Goal: Transaction & Acquisition: Purchase product/service

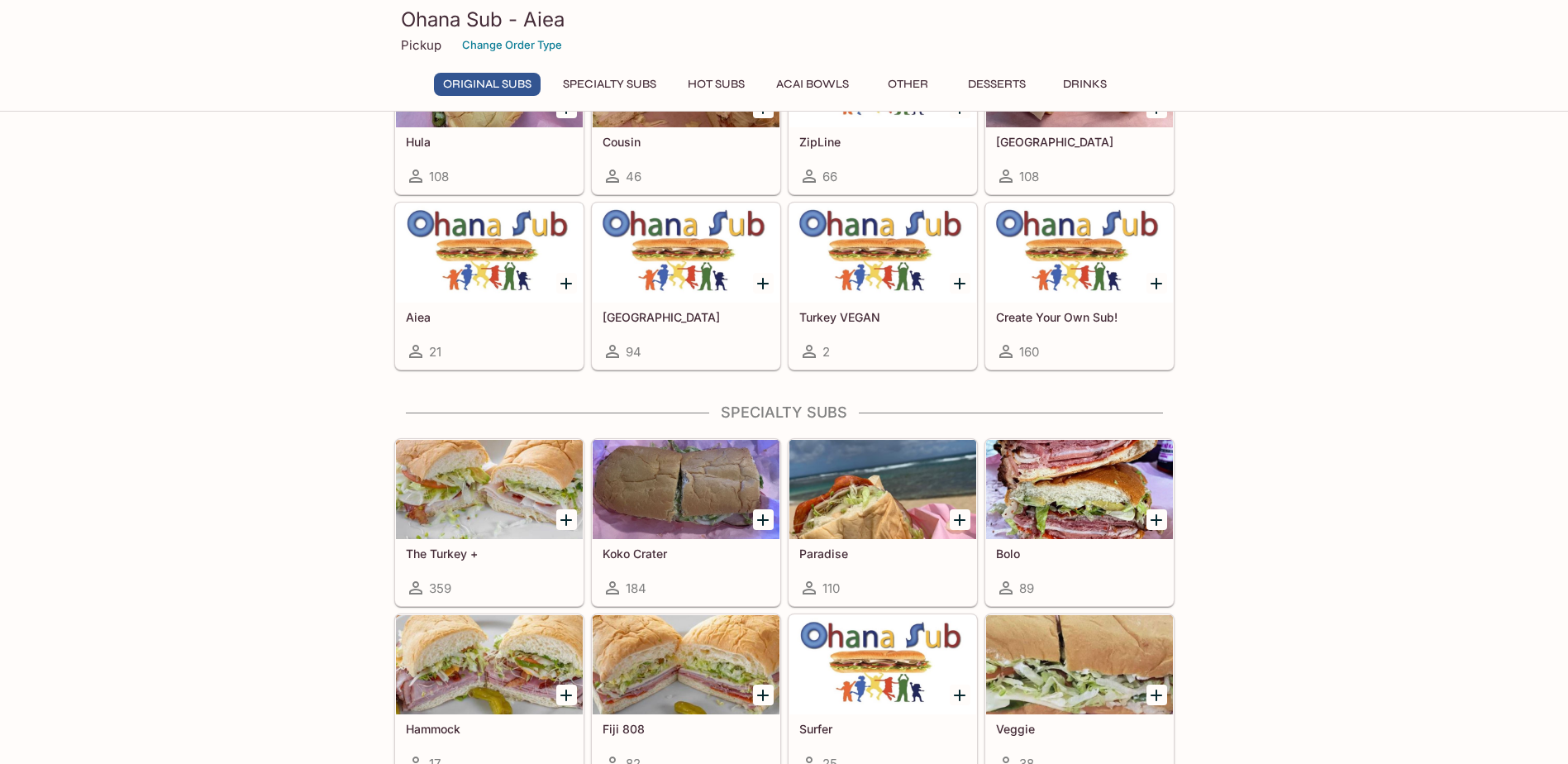
scroll to position [909, 0]
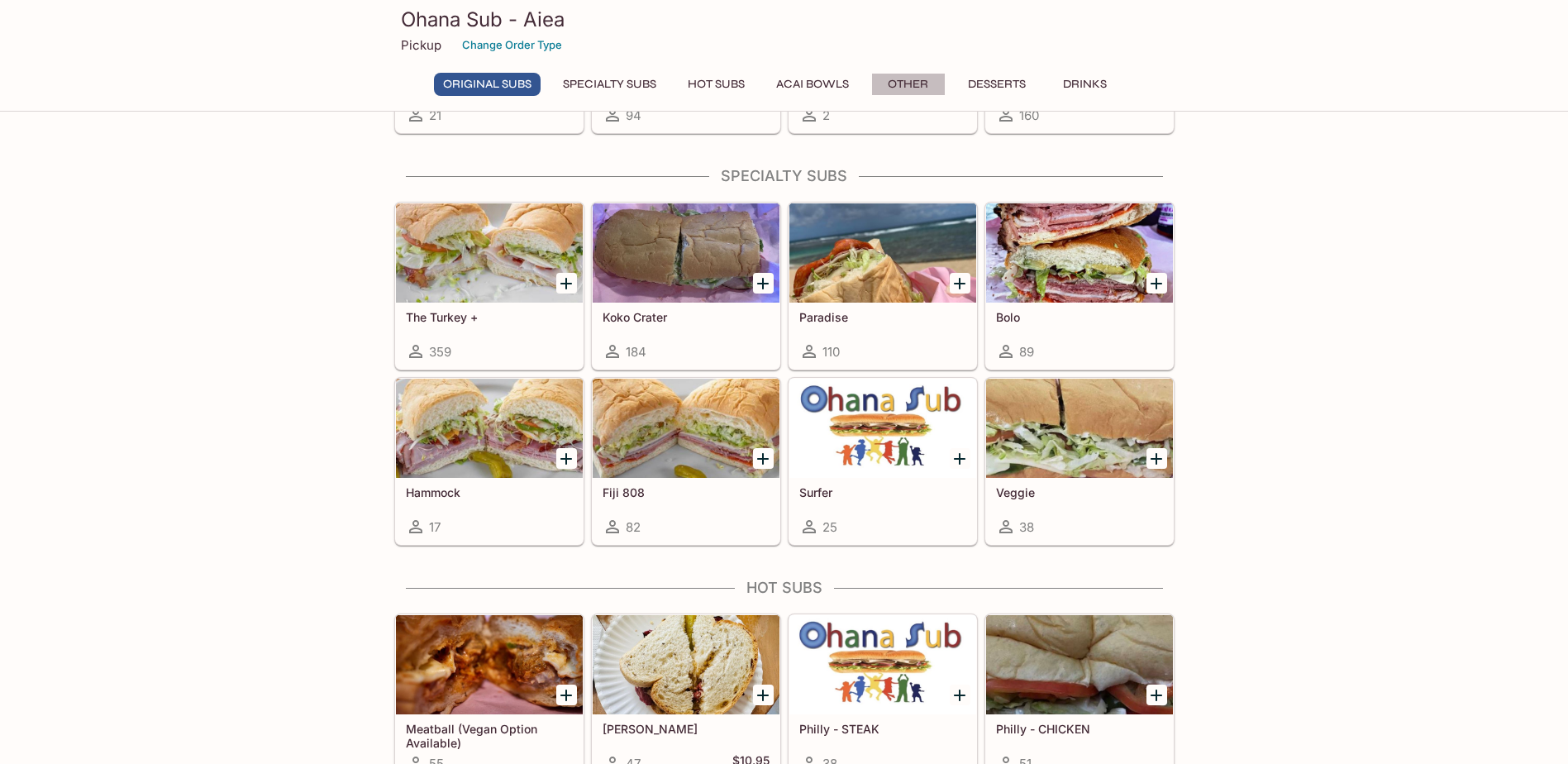
click at [910, 83] on button "Other" at bounding box center [908, 84] width 75 height 23
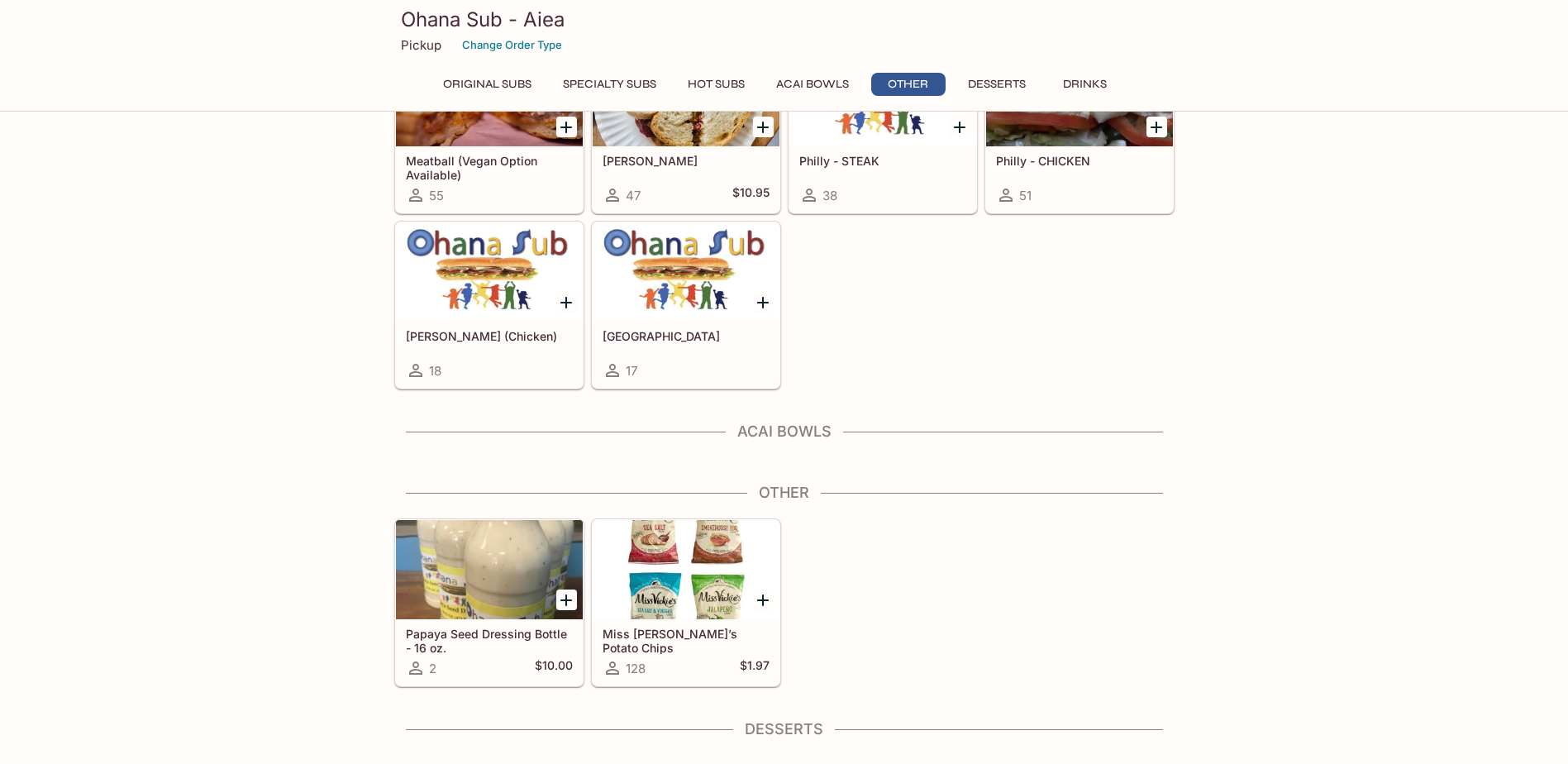
scroll to position [1820, 0]
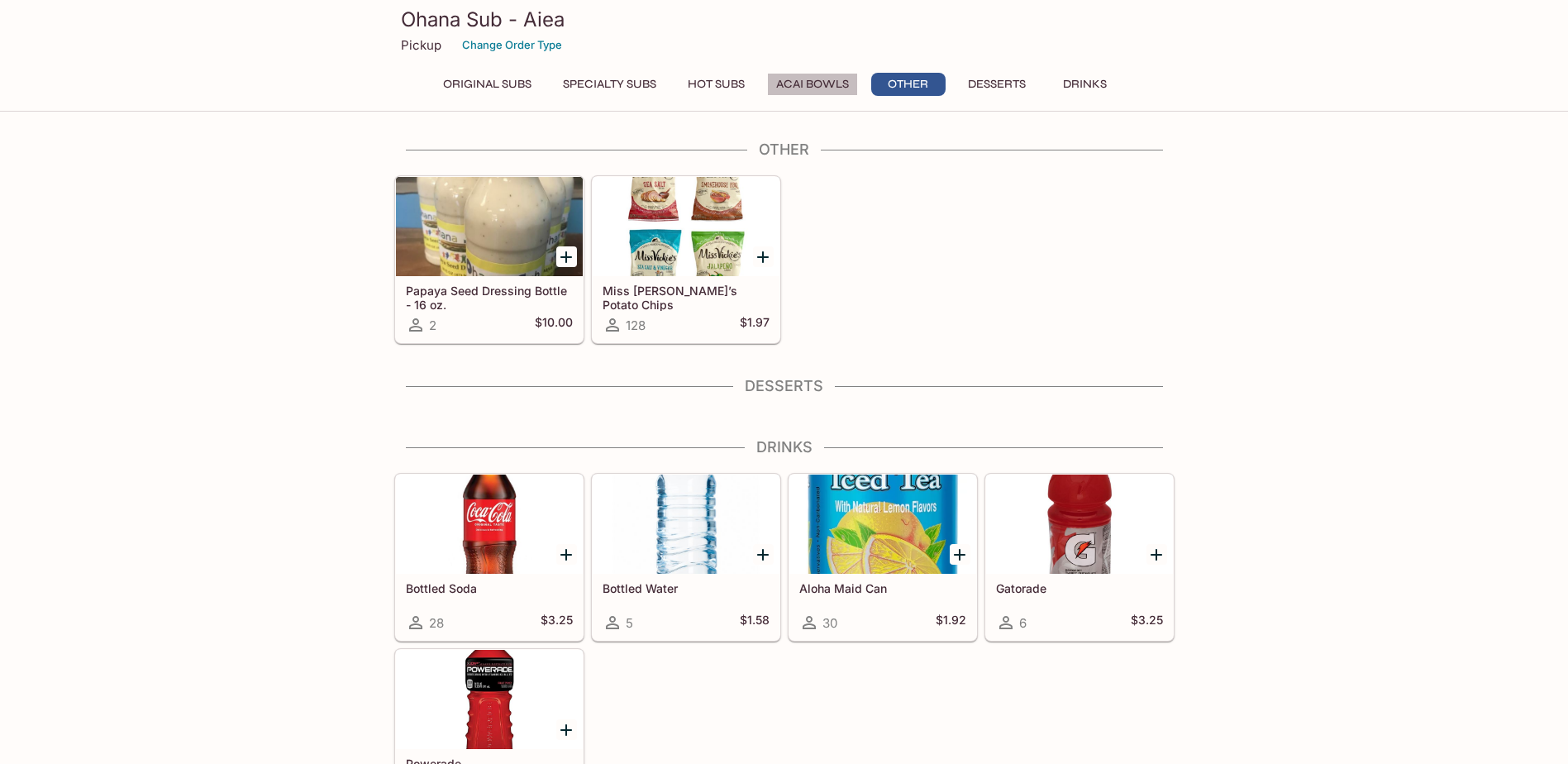
click at [829, 83] on button "Acai Bowls" at bounding box center [812, 84] width 91 height 23
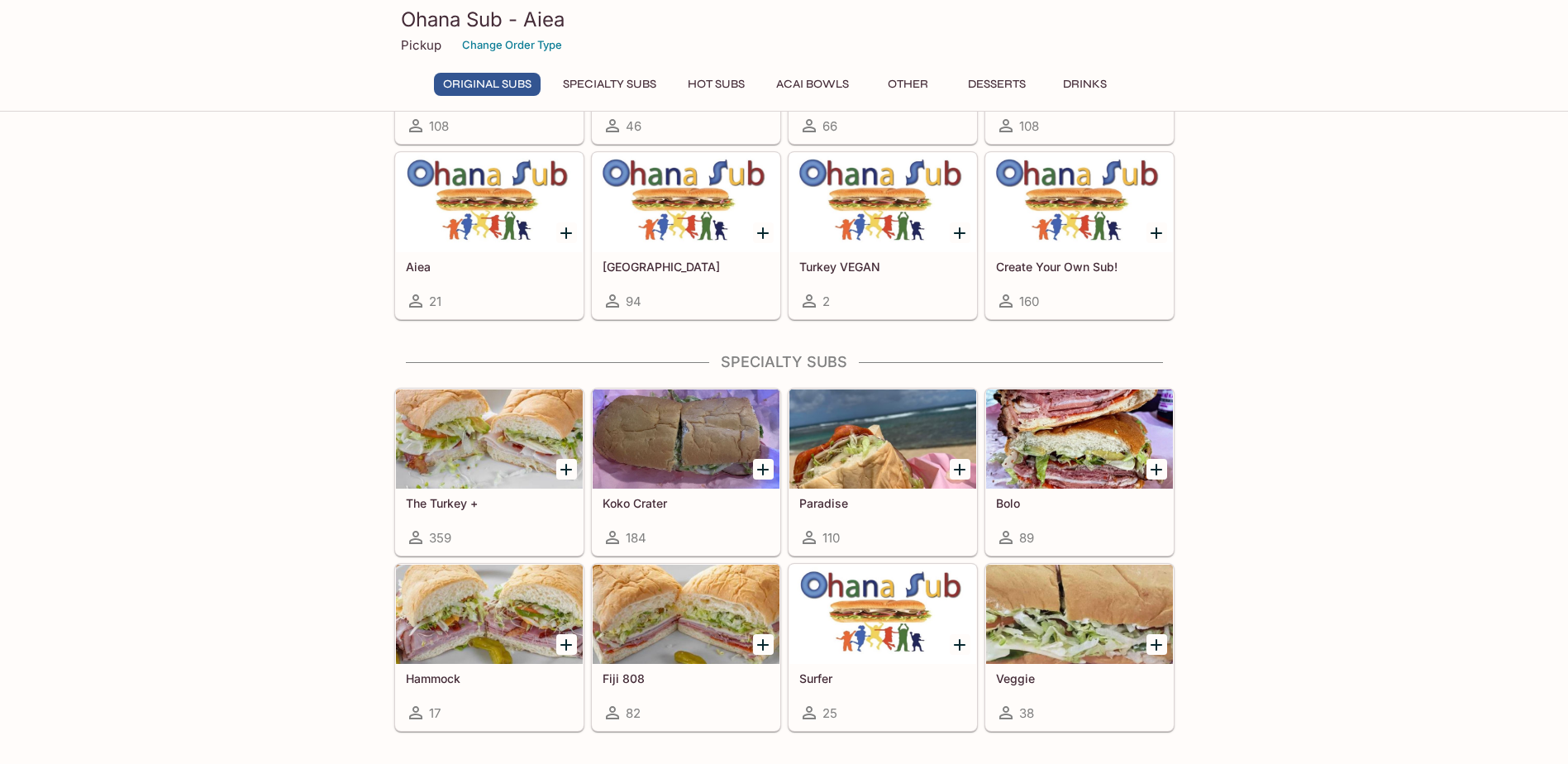
scroll to position [684, 0]
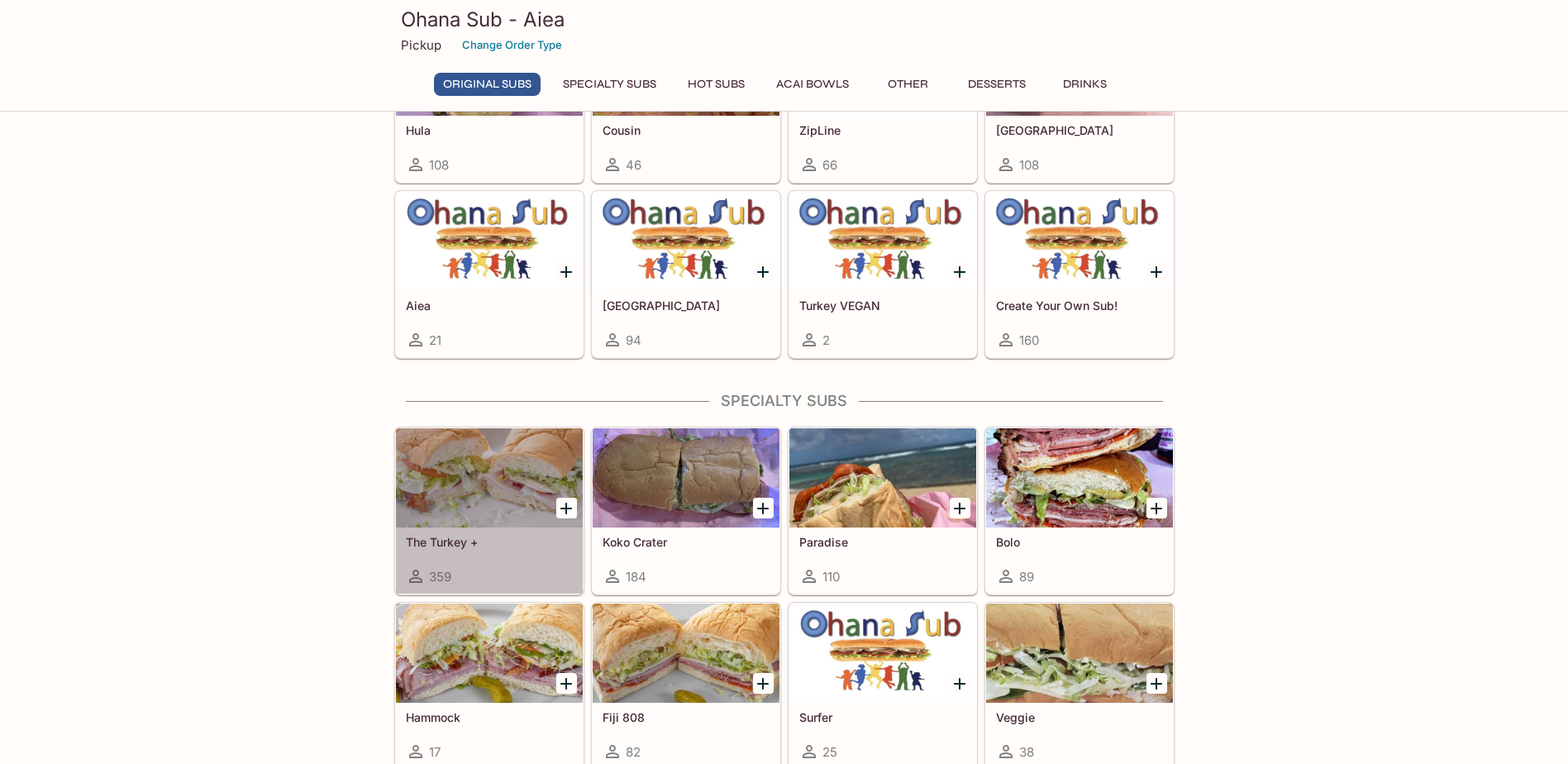
click at [523, 503] on div at bounding box center [488, 478] width 187 height 99
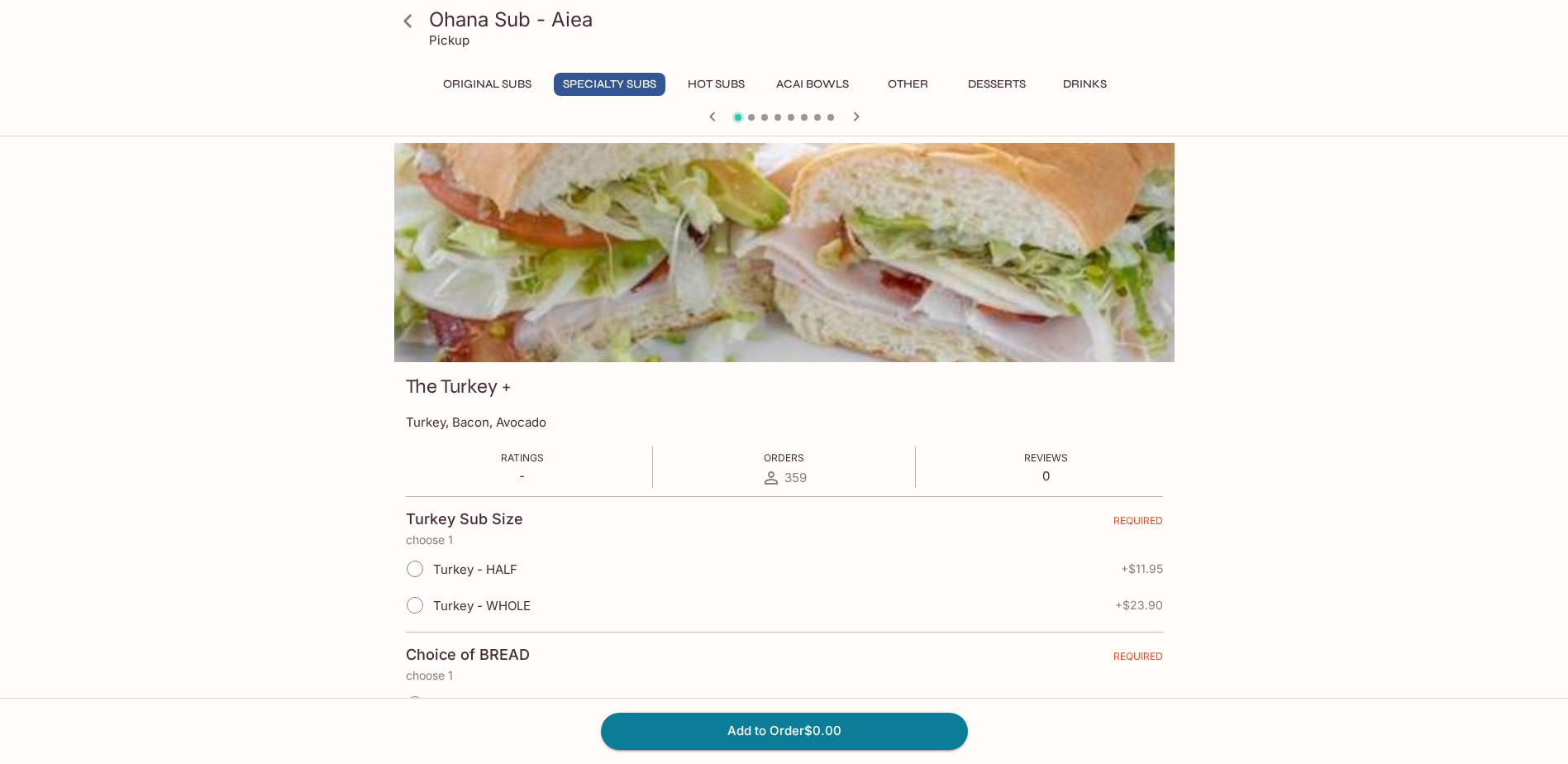
click at [1143, 565] on span "+ $11.95" at bounding box center [1141, 568] width 42 height 13
click at [420, 575] on input "Turkey - HALF" at bounding box center [415, 568] width 35 height 35
radio input "true"
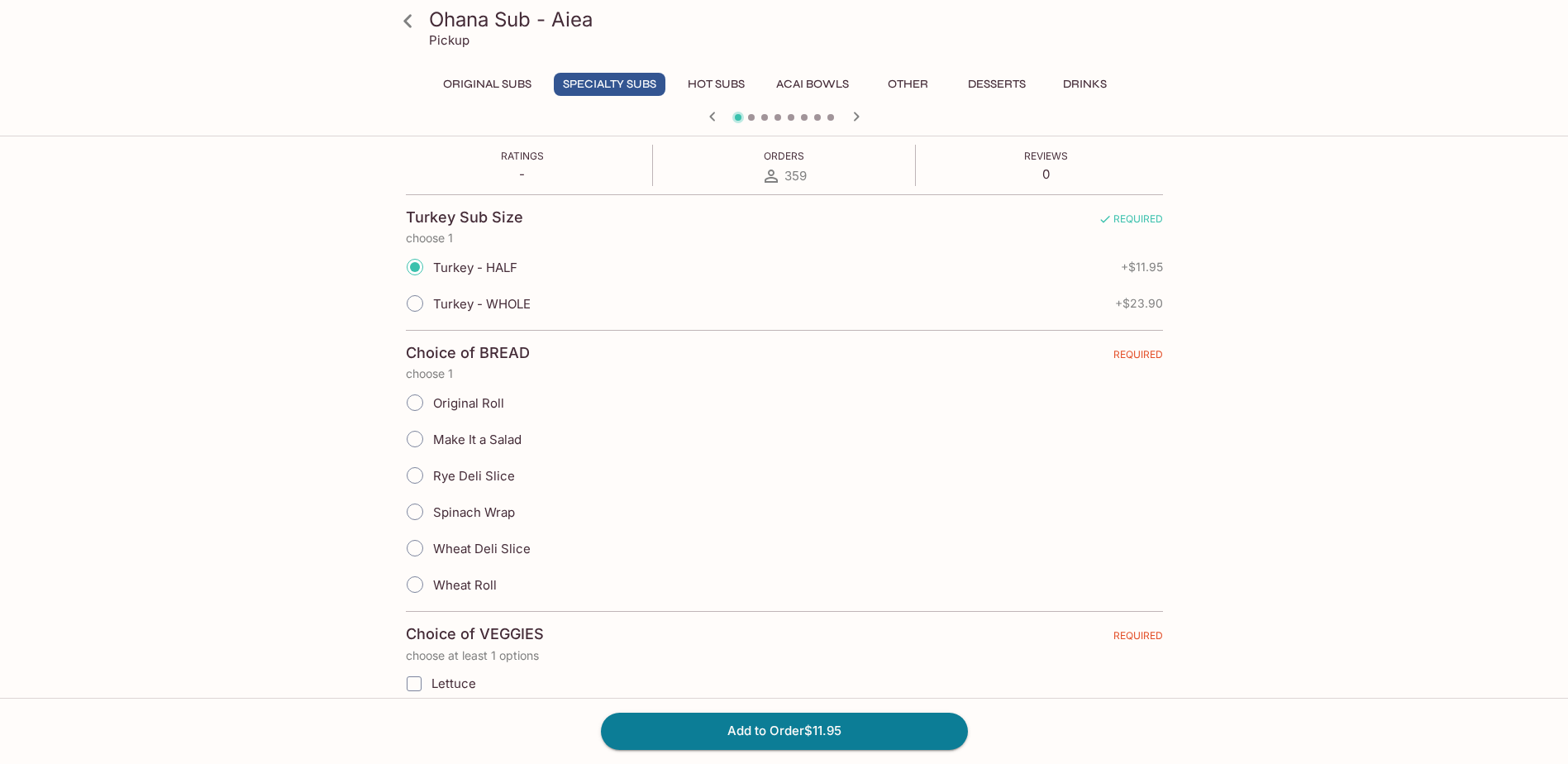
scroll to position [330, 0]
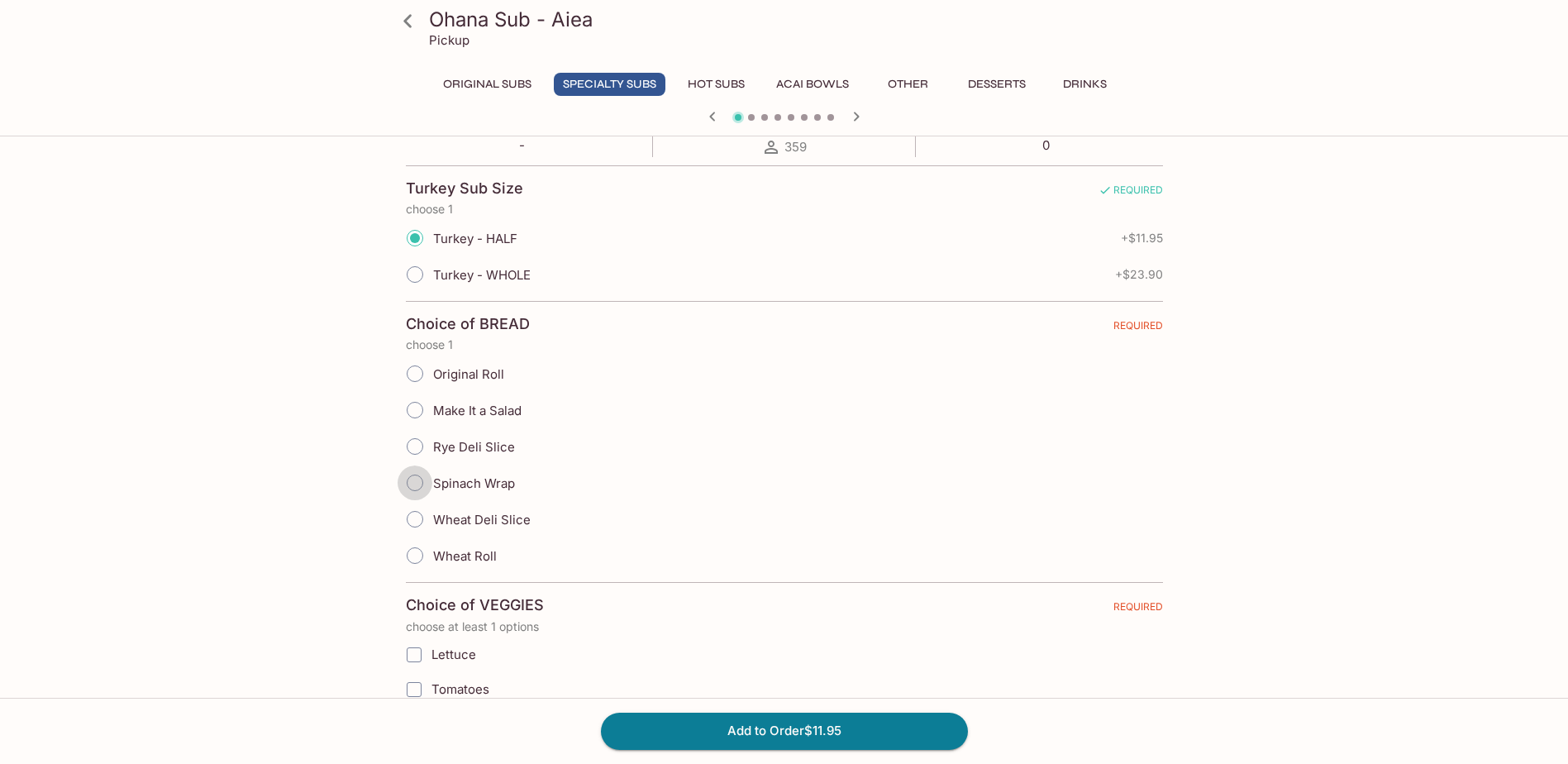
click at [415, 485] on input "Spinach Wrap" at bounding box center [415, 482] width 35 height 35
radio input "true"
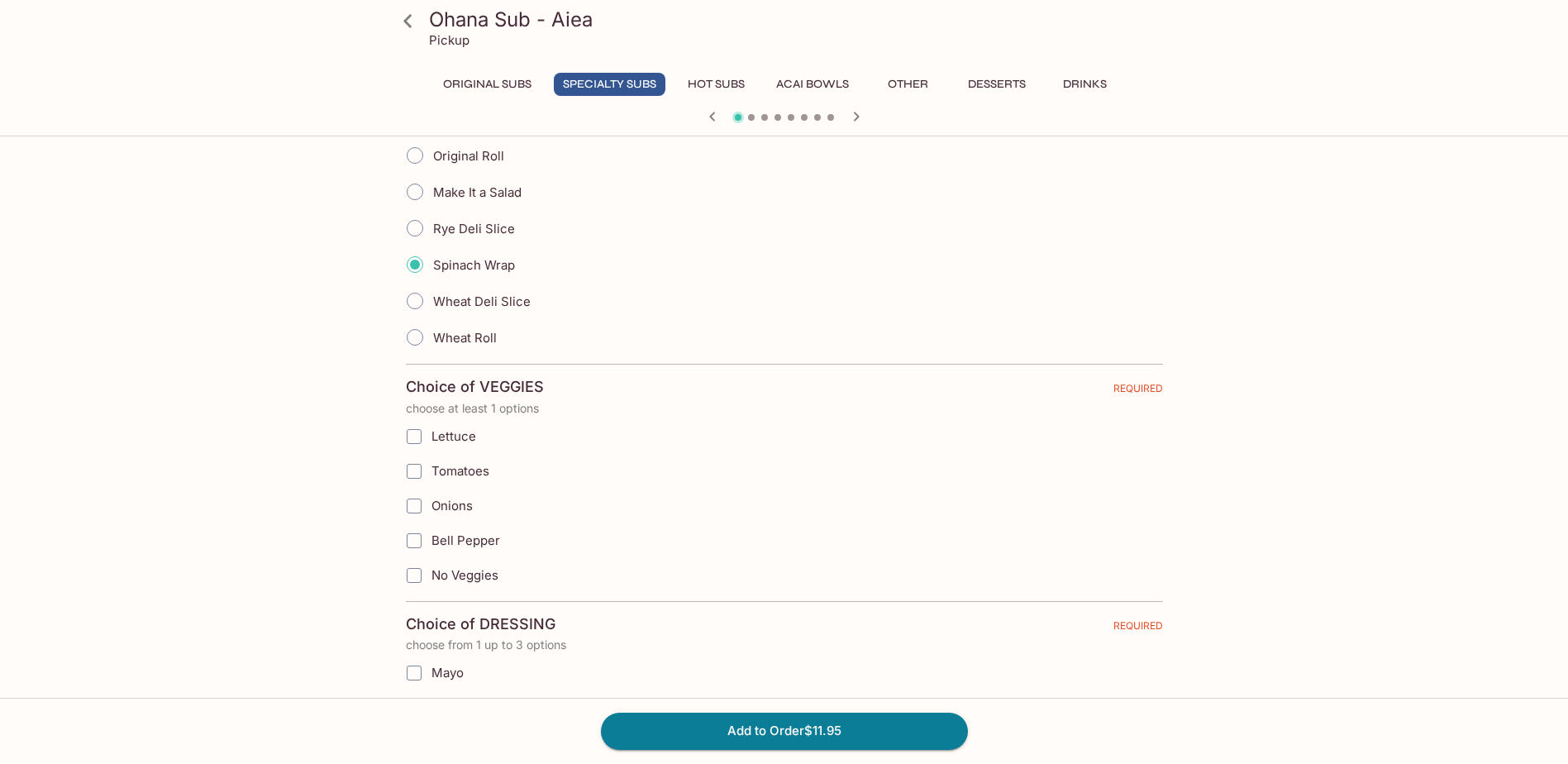
scroll to position [579, 0]
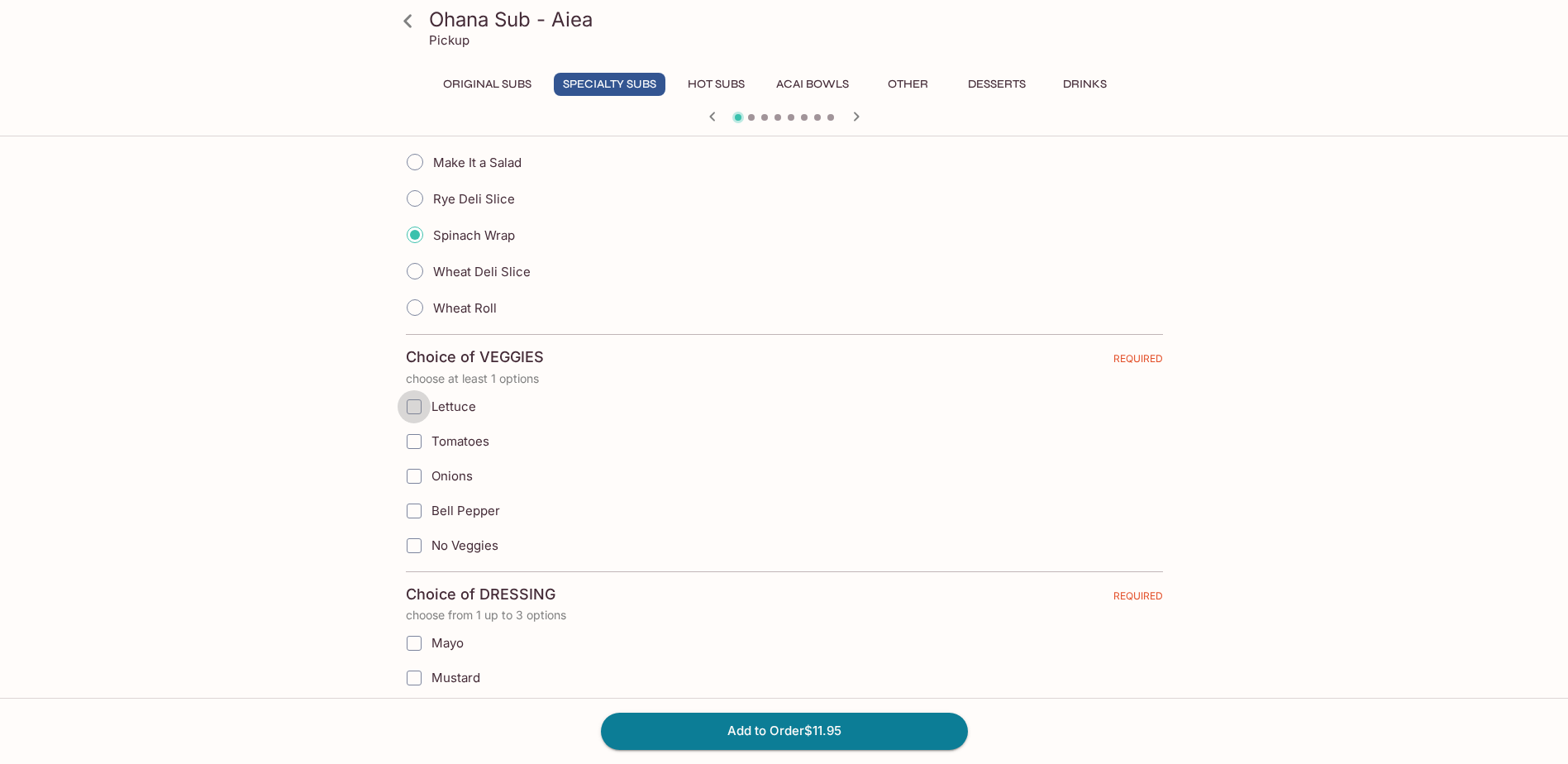
drag, startPoint x: 411, startPoint y: 411, endPoint x: 415, endPoint y: 422, distance: 11.7
click at [412, 411] on input "Lettuce" at bounding box center [414, 407] width 33 height 33
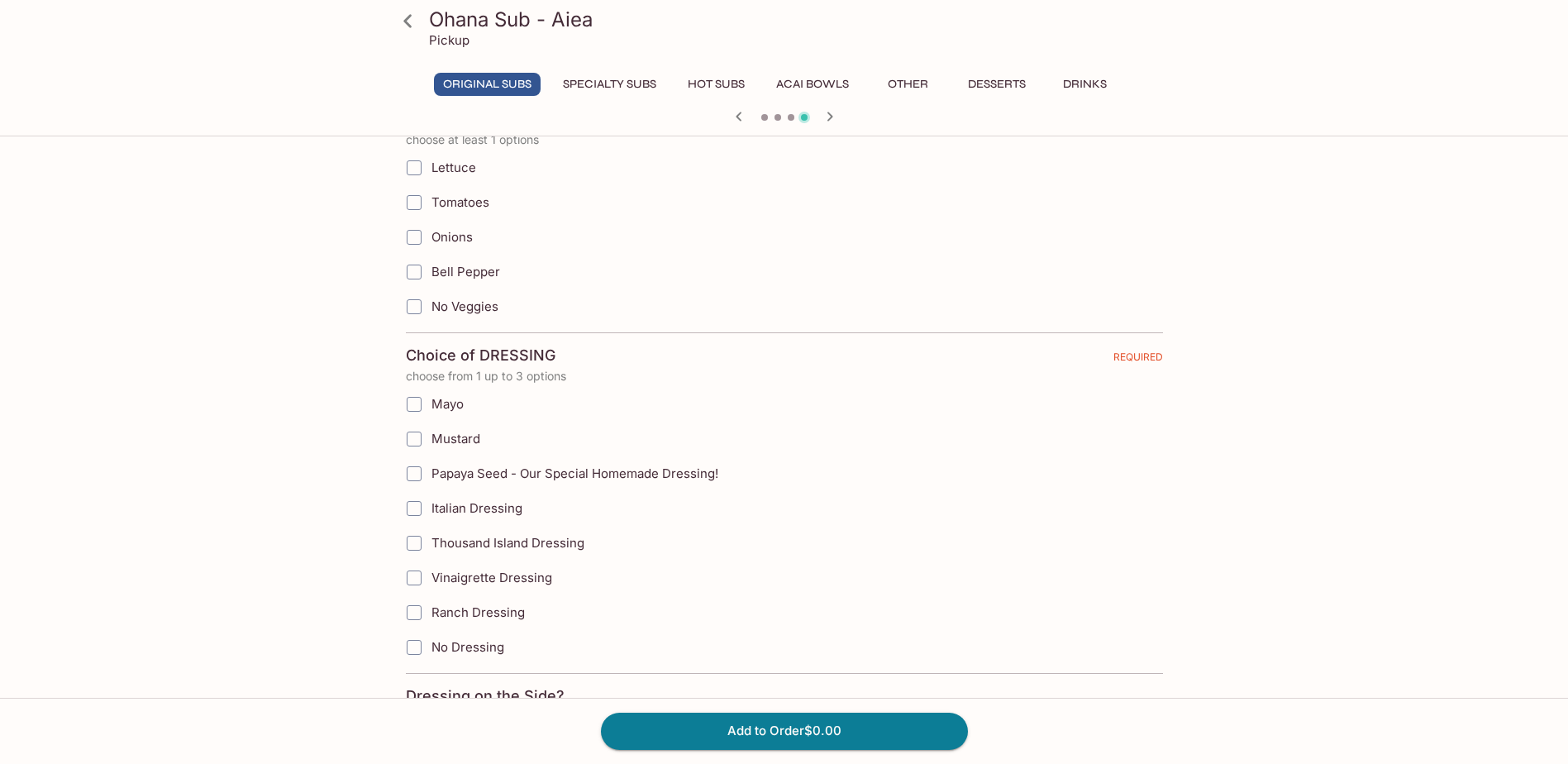
scroll to position [1653, 0]
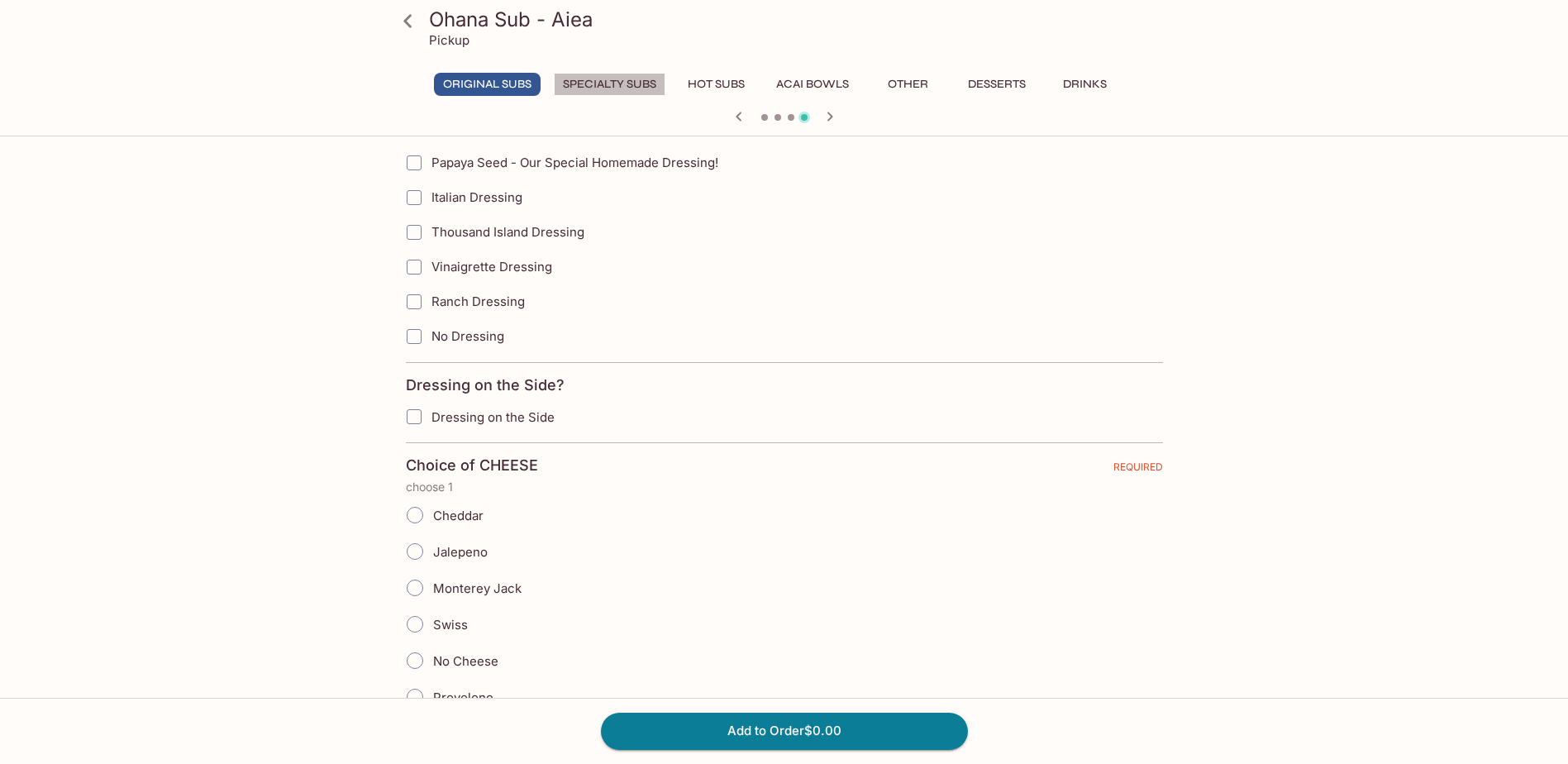
click at [590, 82] on button "Specialty Subs" at bounding box center [609, 84] width 111 height 23
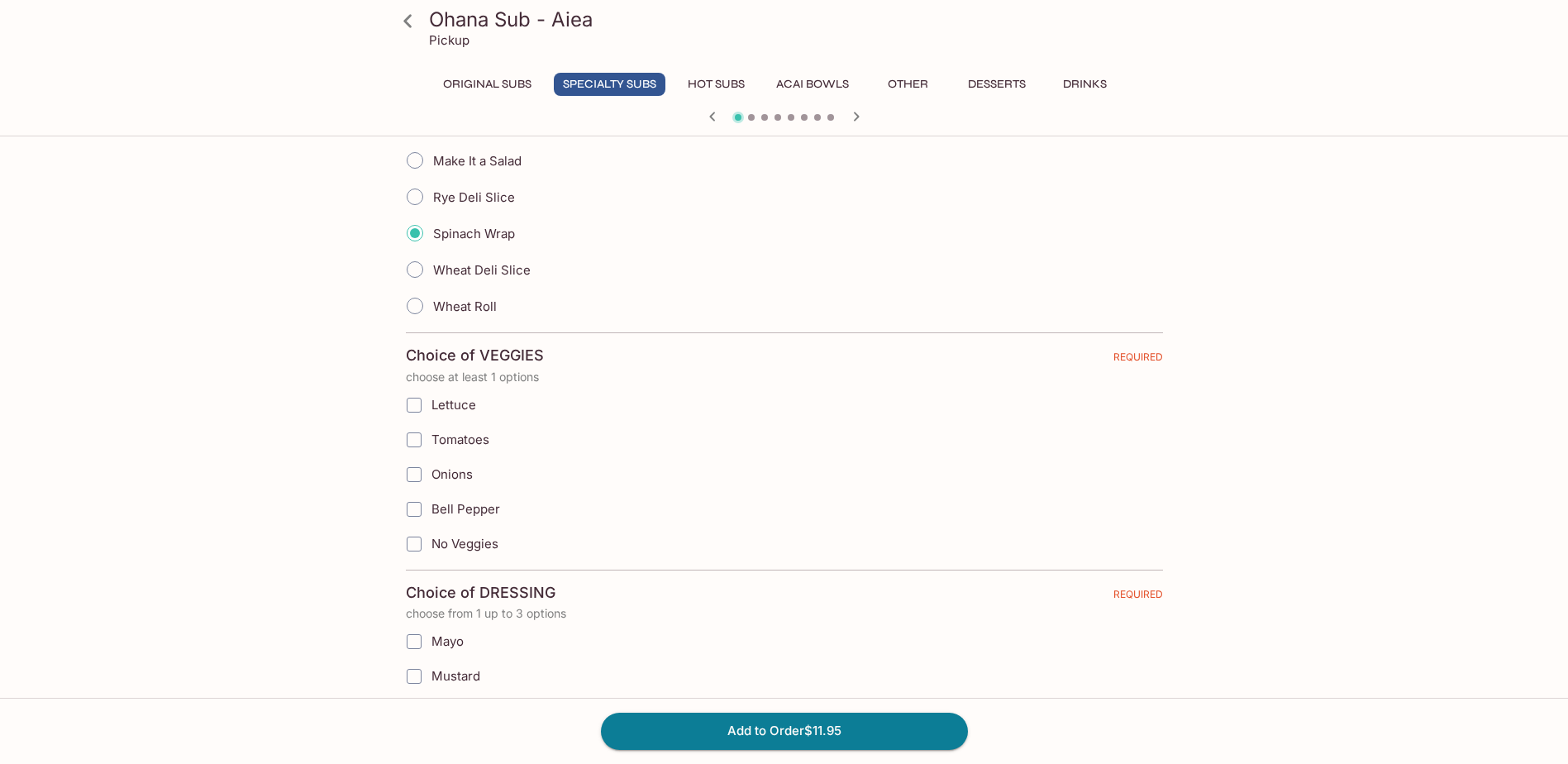
scroll to position [579, 0]
click at [418, 403] on input "Lettuce" at bounding box center [414, 407] width 33 height 33
click at [415, 438] on input "Tomatoes" at bounding box center [414, 442] width 33 height 33
click at [416, 408] on input "Lettuce" at bounding box center [414, 407] width 33 height 33
checkbox input "true"
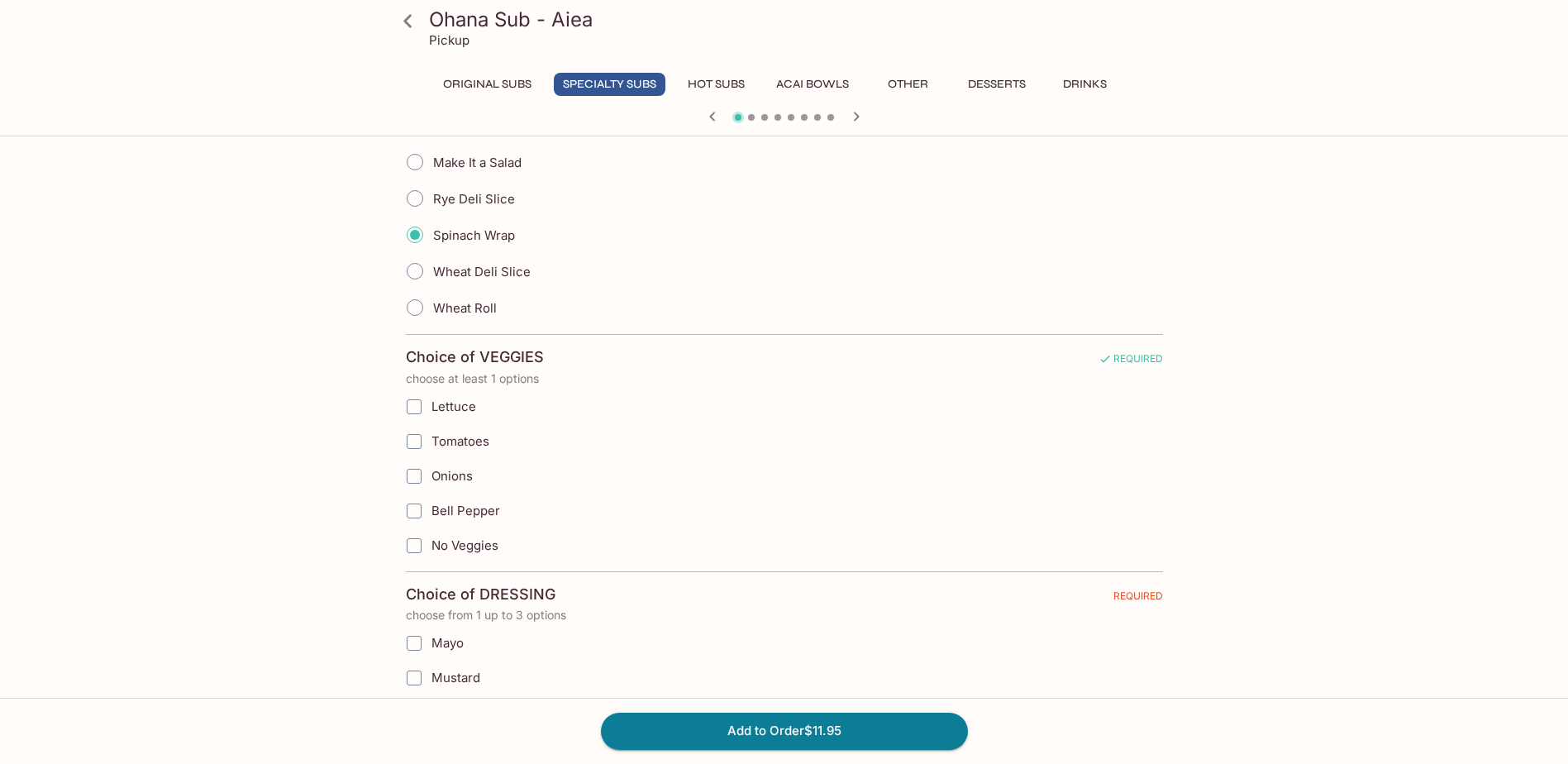
click at [413, 471] on input "Onions" at bounding box center [414, 476] width 33 height 33
checkbox input "true"
click at [419, 512] on input "Bell Pepper" at bounding box center [414, 511] width 33 height 33
click at [419, 513] on input "Bell Pepper" at bounding box center [414, 511] width 33 height 33
checkbox input "false"
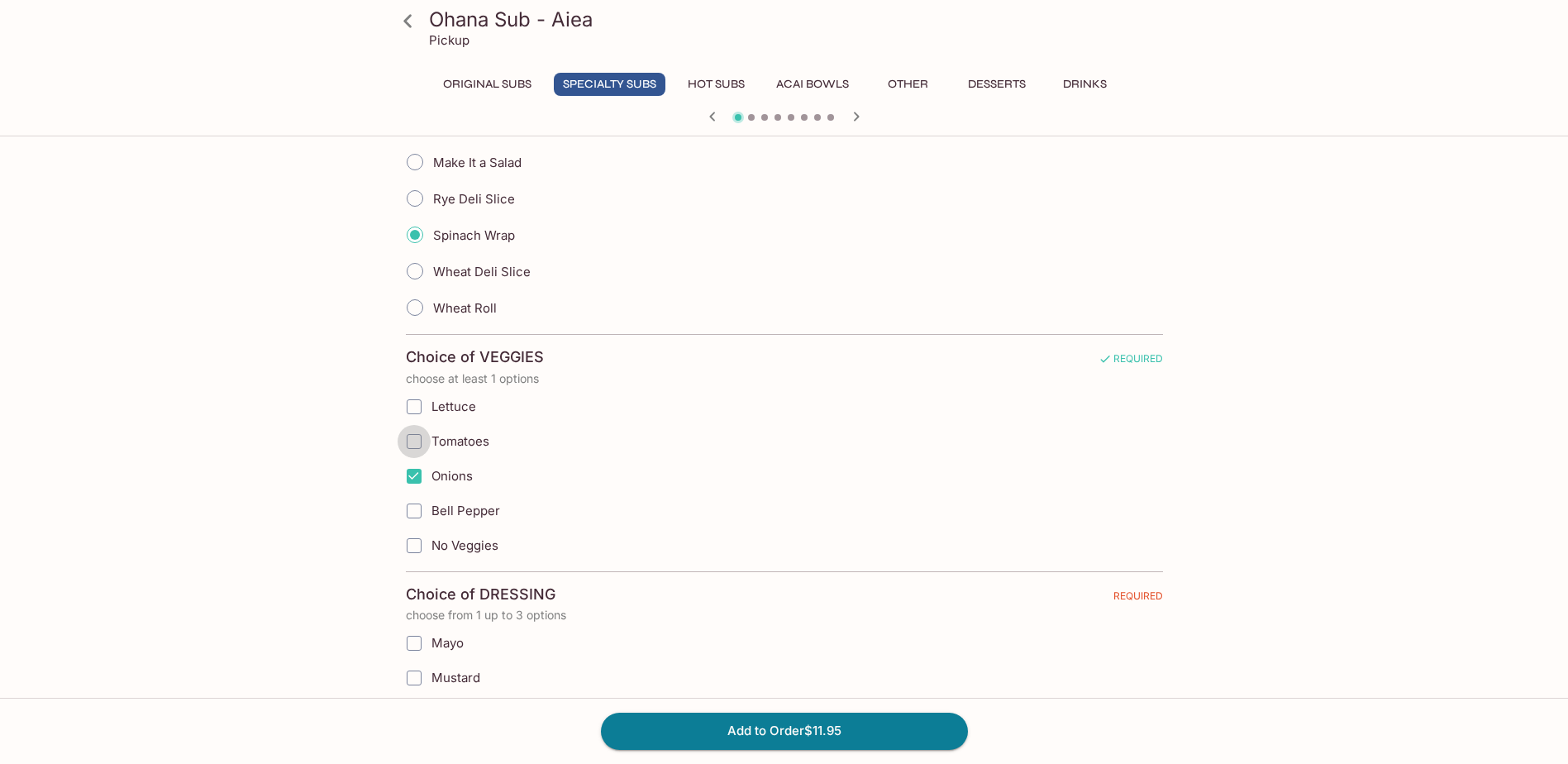
click at [419, 441] on input "Tomatoes" at bounding box center [414, 442] width 33 height 33
checkbox input "true"
click at [417, 412] on input "Lettuce" at bounding box center [414, 407] width 33 height 33
checkbox input "false"
click at [407, 477] on input "Onions" at bounding box center [414, 476] width 33 height 33
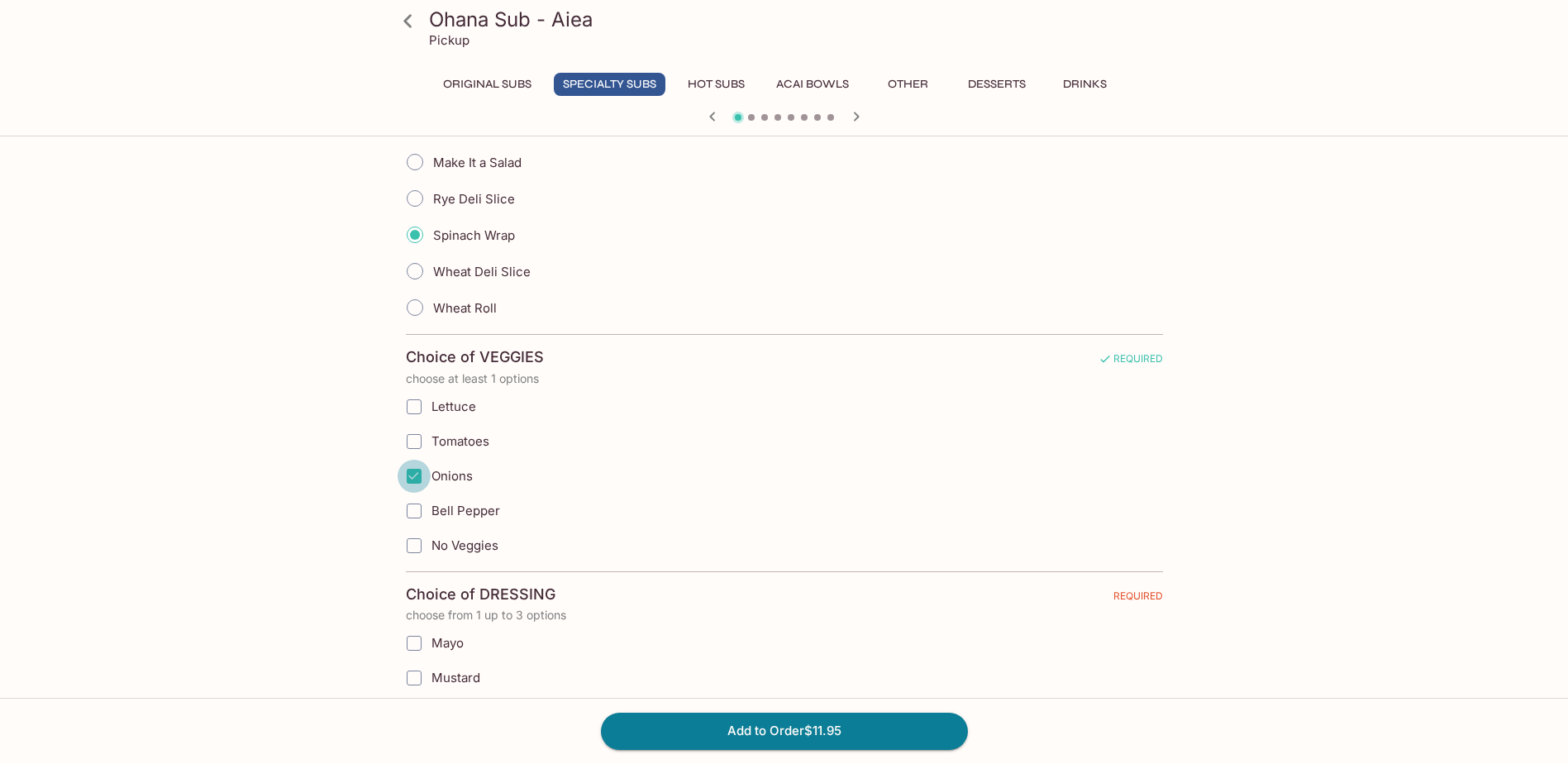
checkbox input "false"
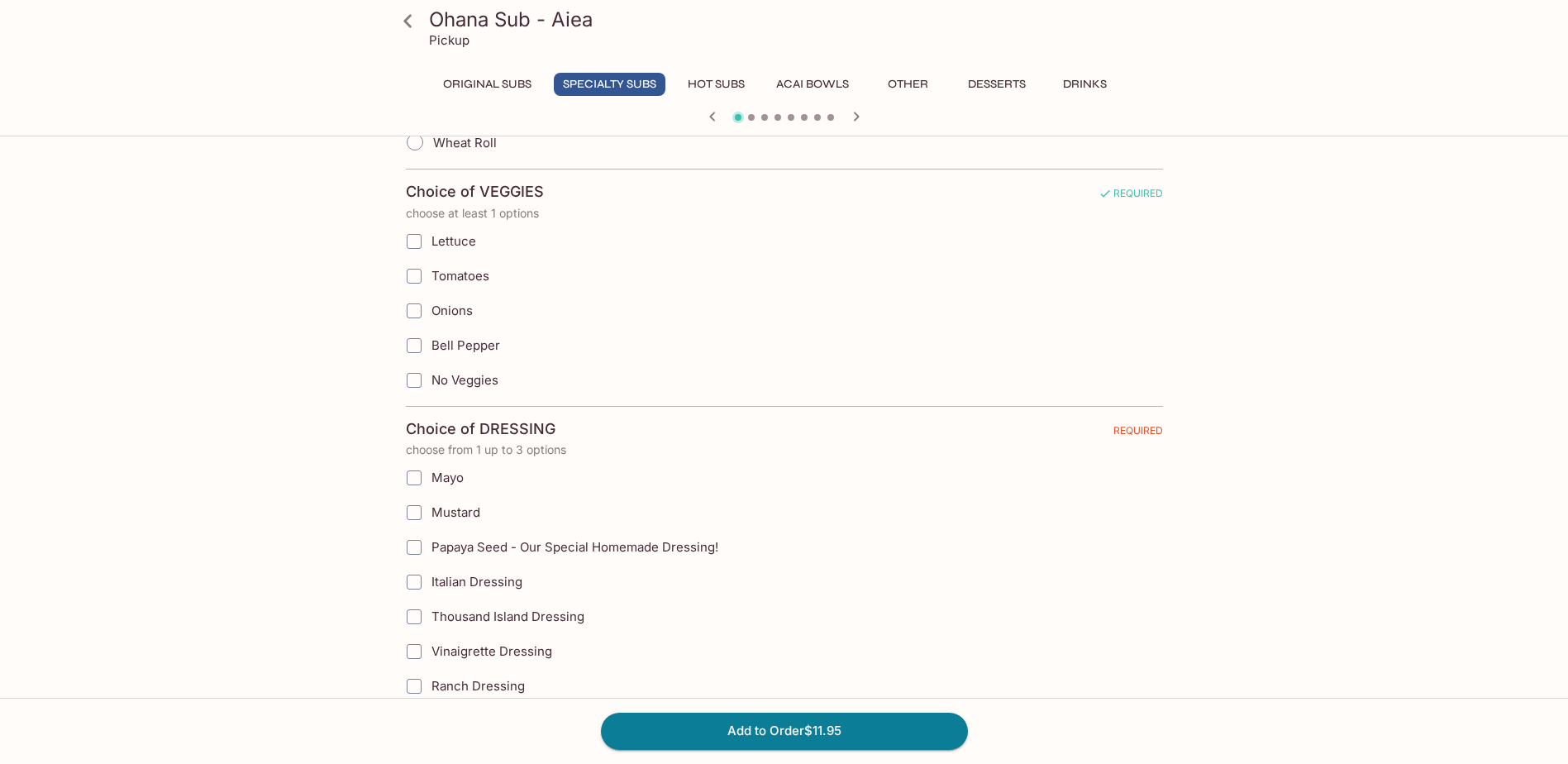
scroll to position [827, 0]
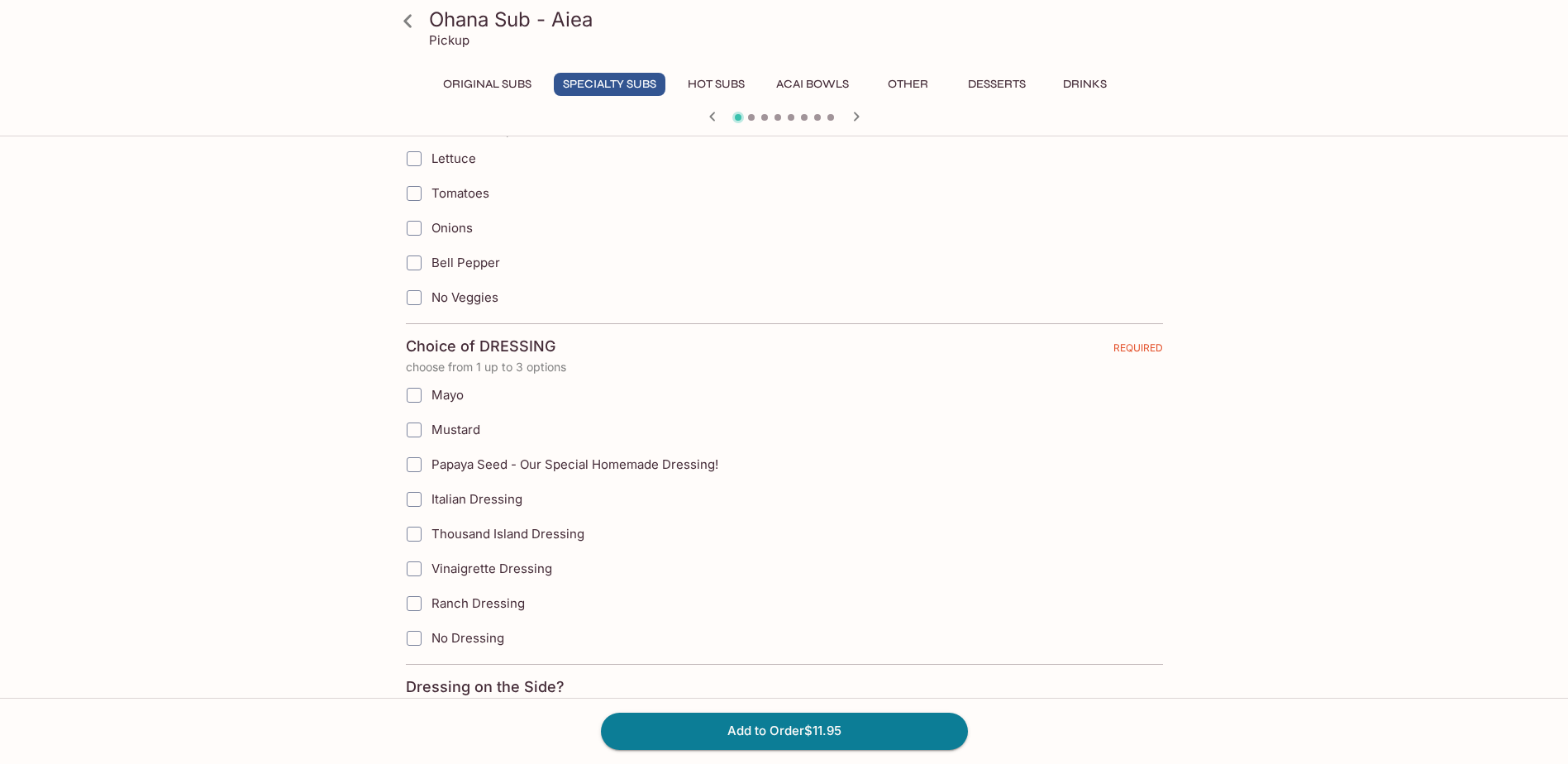
click at [419, 465] on input "Papaya Seed - Our Special Homemade Dressing!" at bounding box center [414, 464] width 33 height 33
checkbox input "true"
click at [415, 395] on input "Mayo" at bounding box center [414, 395] width 33 height 33
checkbox input "true"
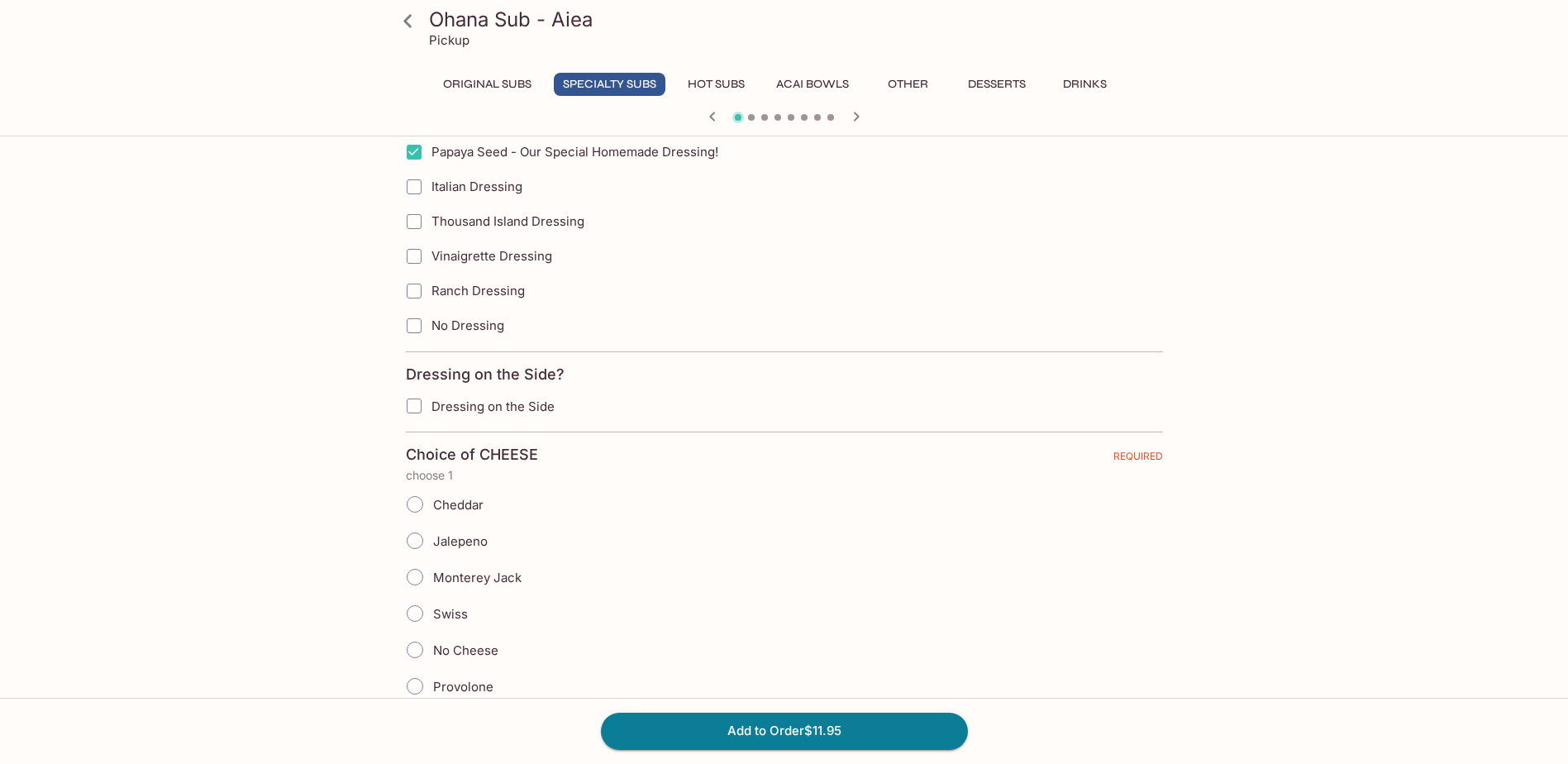
scroll to position [1239, 0]
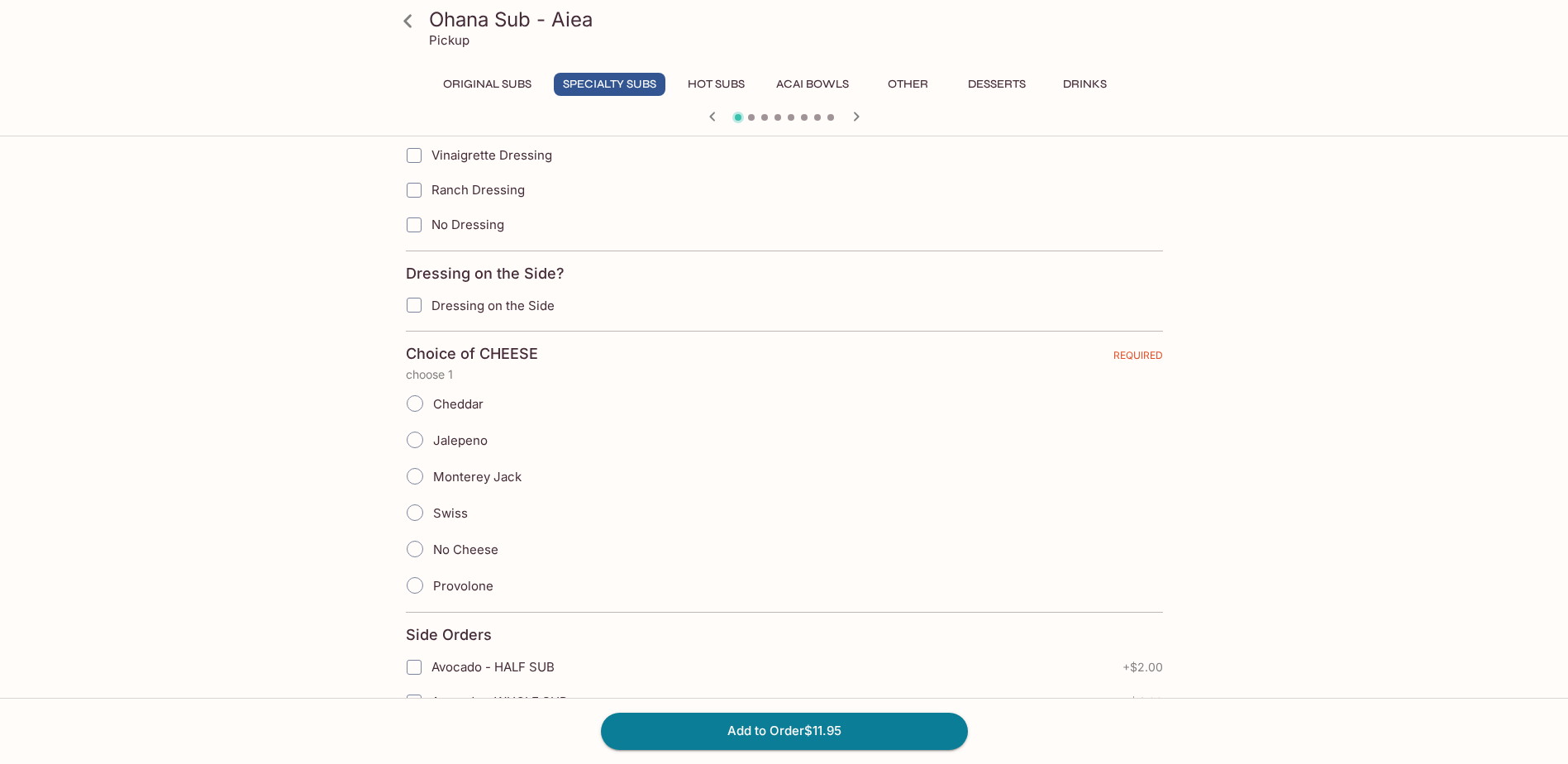
click at [418, 575] on input "Provolone" at bounding box center [415, 585] width 35 height 35
radio input "true"
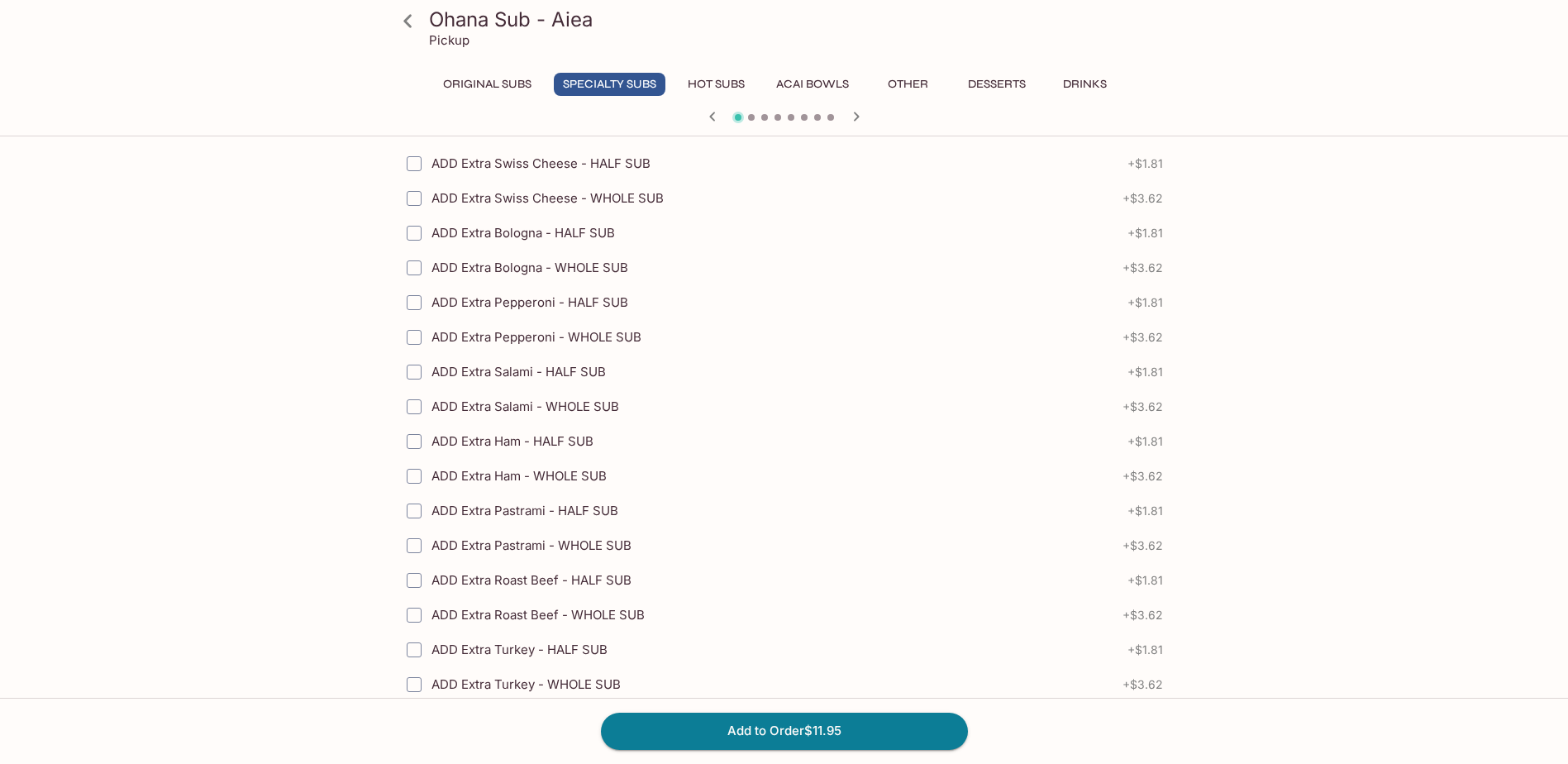
scroll to position [1983, 0]
